Goal: Find specific page/section: Find specific page/section

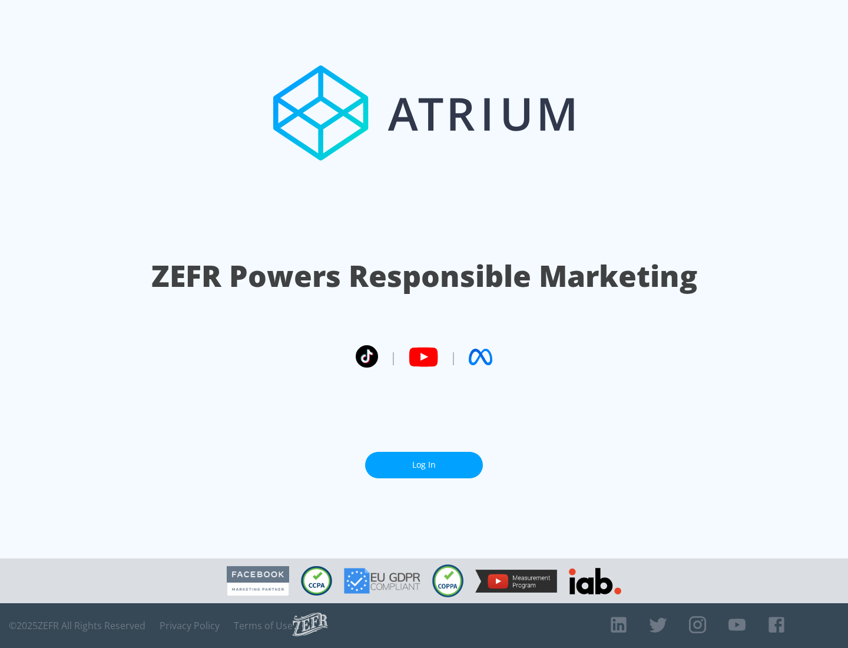
click at [424, 465] on link "Log In" at bounding box center [424, 465] width 118 height 27
